Goal: Task Accomplishment & Management: Manage account settings

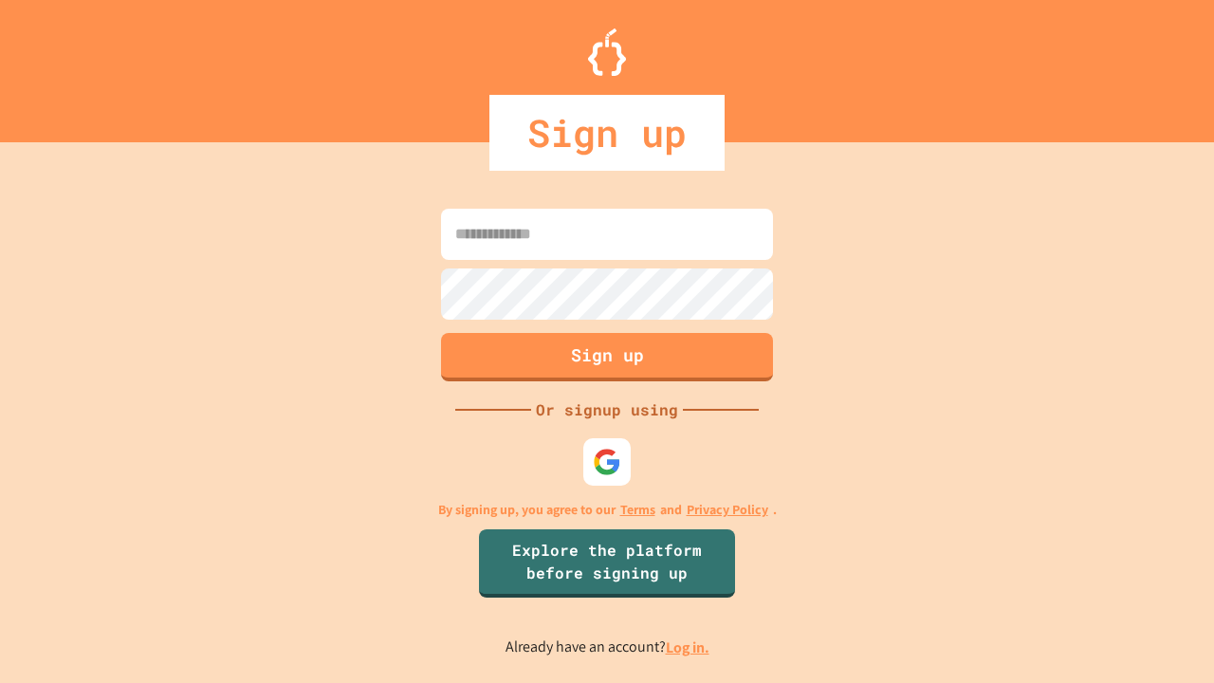
click at [688, 647] on link "Log in." at bounding box center [688, 647] width 44 height 20
